Goal: Task Accomplishment & Management: Manage account settings

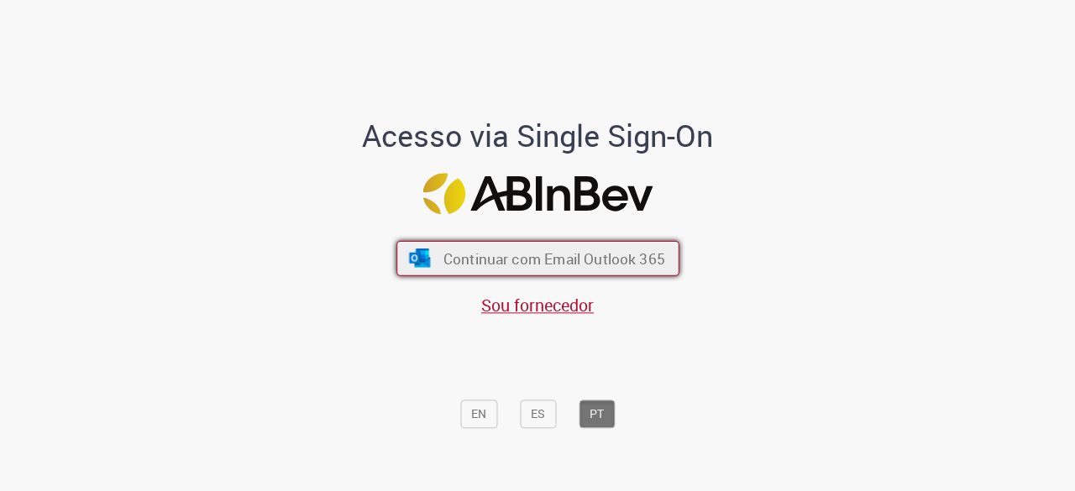
click at [453, 250] on span "Continuar com Email Outlook 365" at bounding box center [553, 258] width 222 height 19
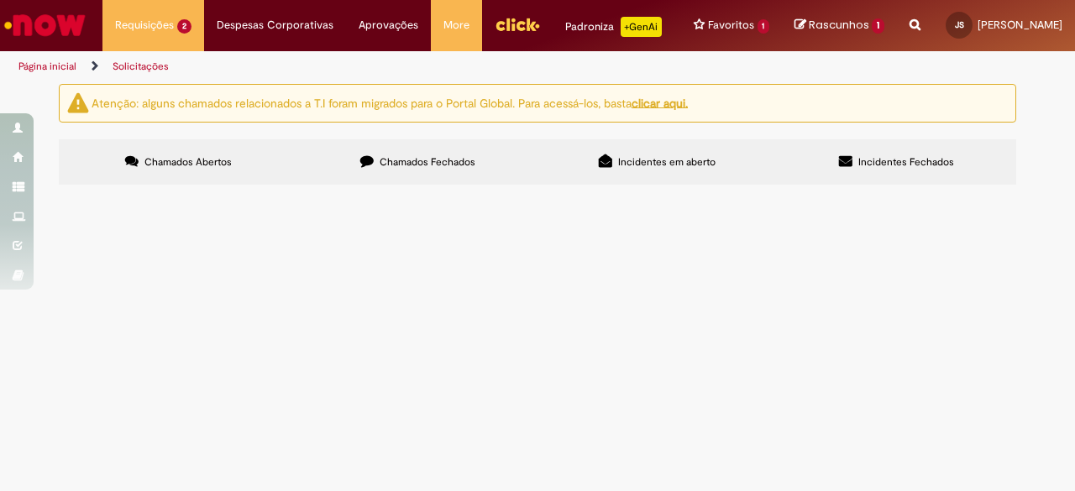
click at [0, 0] on span "Espaço da cervejaria alugada para delicatessen. Aluguel referente ao mês de set…" at bounding box center [0, 0] width 0 height 0
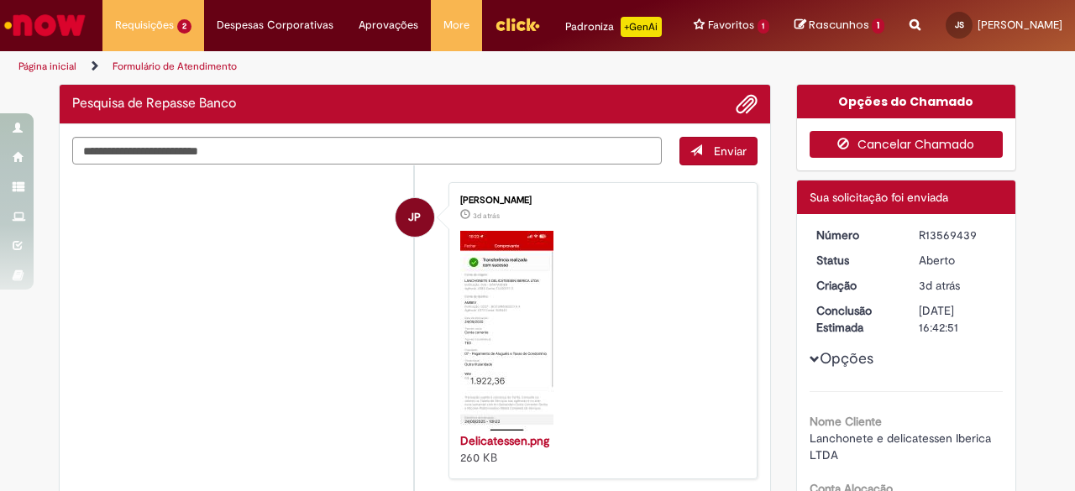
click at [885, 158] on button "Cancelar Chamado" at bounding box center [906, 144] width 194 height 27
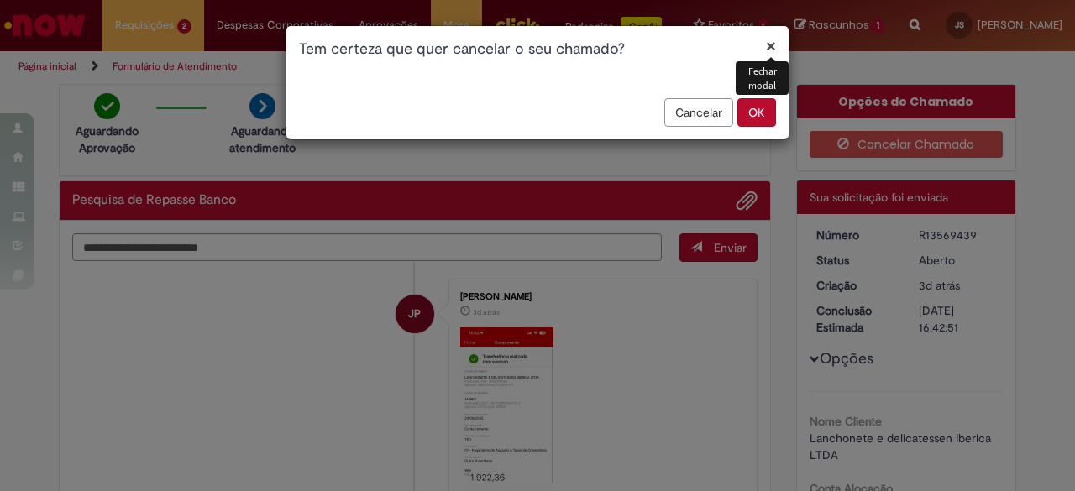
click at [769, 113] on button "OK" at bounding box center [756, 112] width 39 height 29
